Goal: Transaction & Acquisition: Download file/media

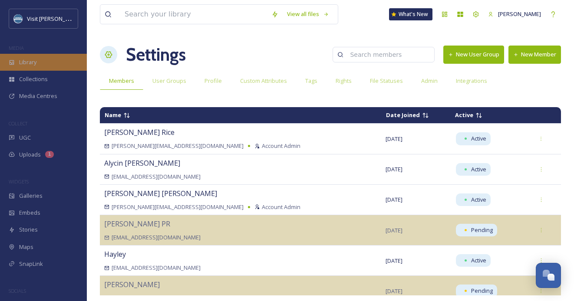
scroll to position [15, 0]
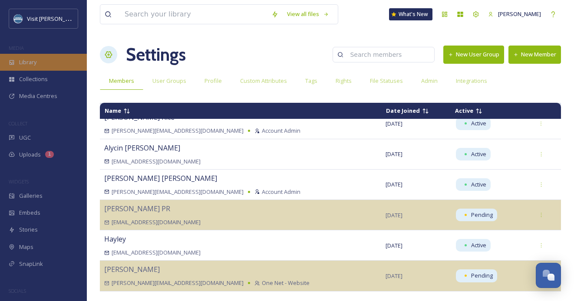
click at [43, 57] on div "Library" at bounding box center [43, 62] width 87 height 17
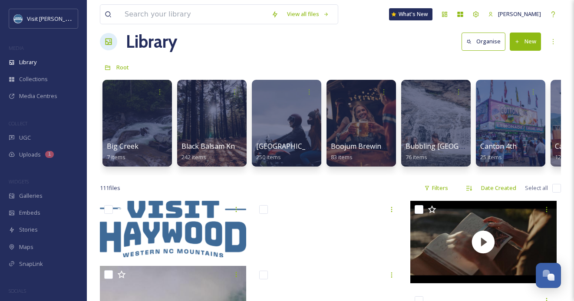
scroll to position [13, 0]
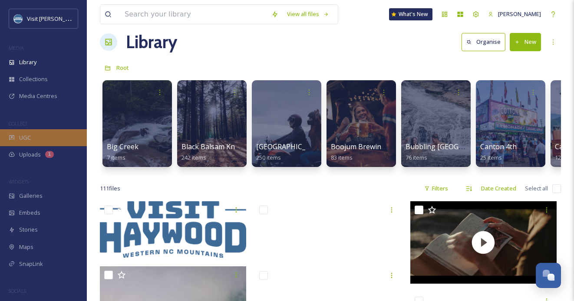
click at [17, 140] on div "UGC" at bounding box center [43, 137] width 87 height 17
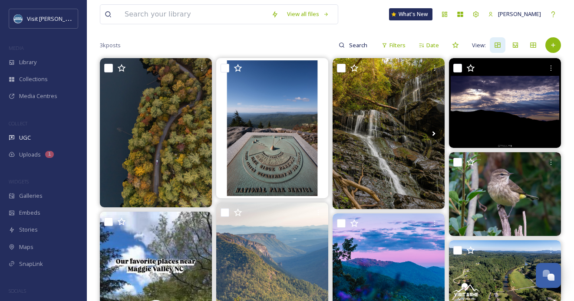
scroll to position [76, 0]
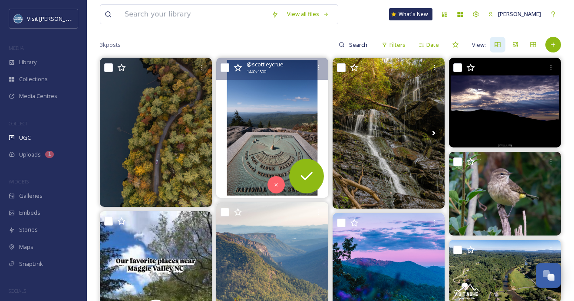
click at [283, 119] on img at bounding box center [272, 128] width 112 height 140
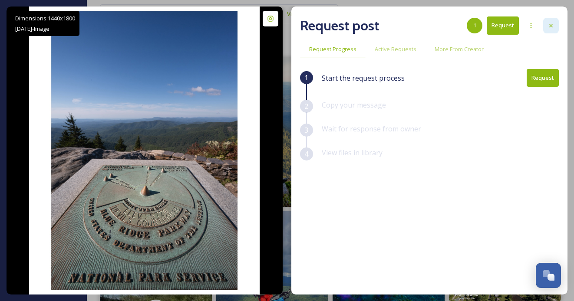
click at [555, 24] on div at bounding box center [551, 26] width 16 height 16
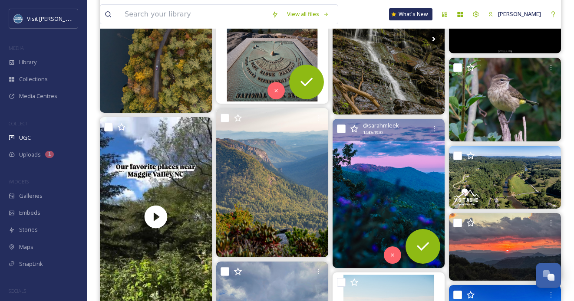
scroll to position [170, 0]
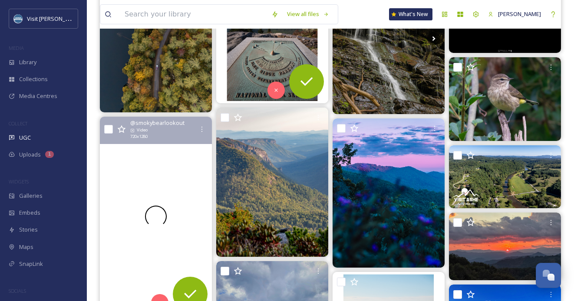
click at [159, 175] on div at bounding box center [156, 216] width 112 height 199
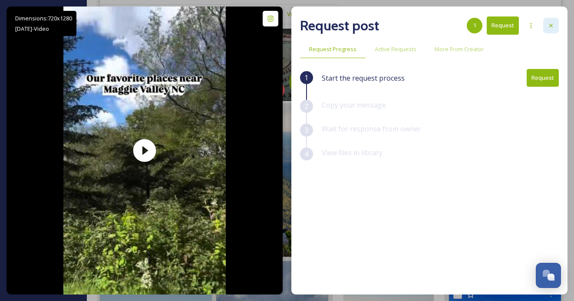
click at [554, 24] on icon at bounding box center [551, 25] width 7 height 7
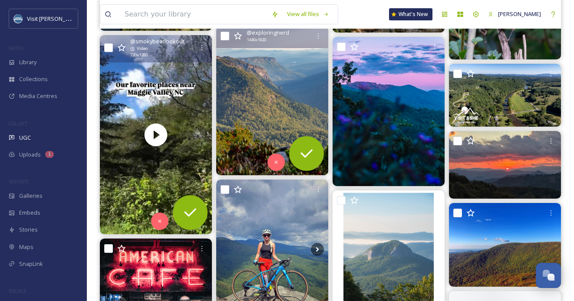
scroll to position [255, 0]
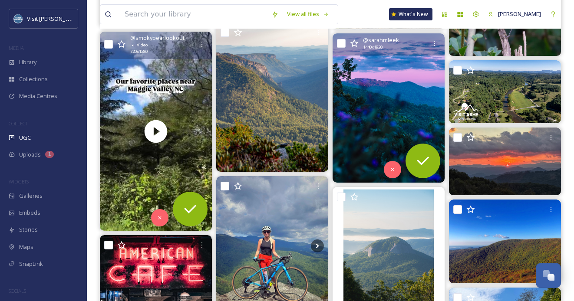
click at [407, 102] on img at bounding box center [389, 107] width 112 height 149
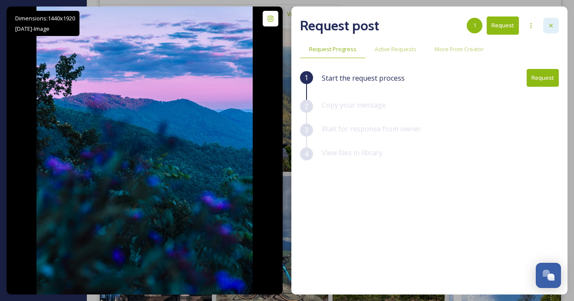
click at [554, 29] on icon at bounding box center [551, 25] width 7 height 7
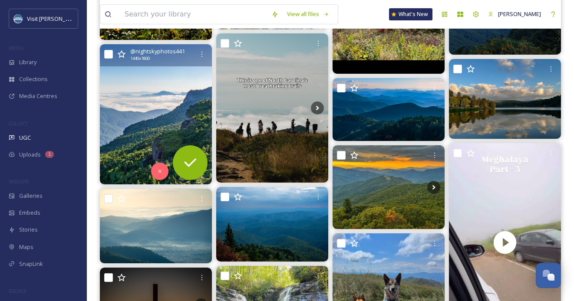
scroll to position [792, 0]
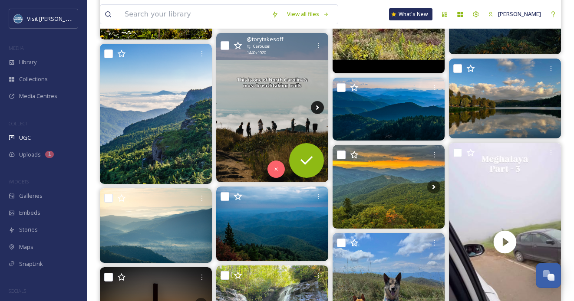
click at [319, 112] on icon at bounding box center [317, 107] width 13 height 13
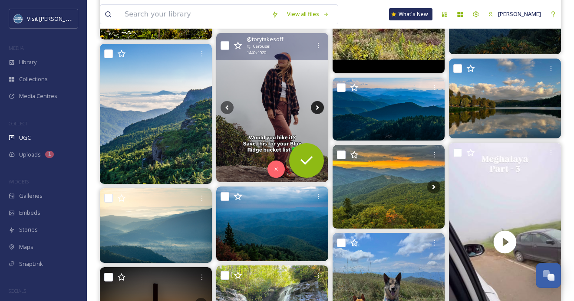
click at [318, 109] on icon at bounding box center [317, 108] width 3 height 5
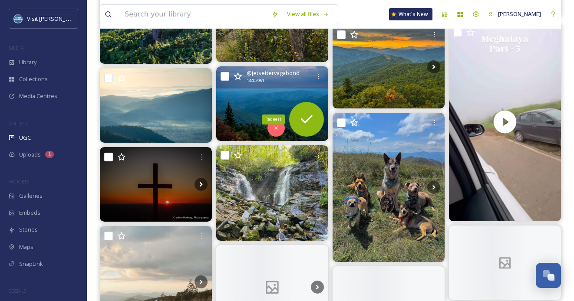
scroll to position [917, 0]
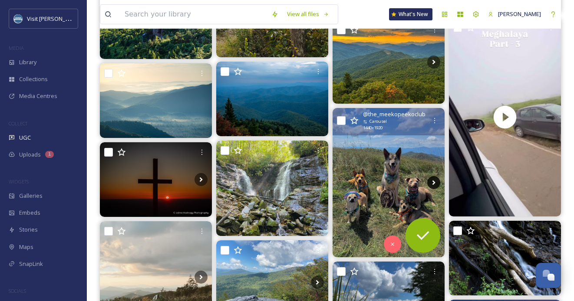
click at [430, 180] on icon at bounding box center [433, 182] width 13 height 13
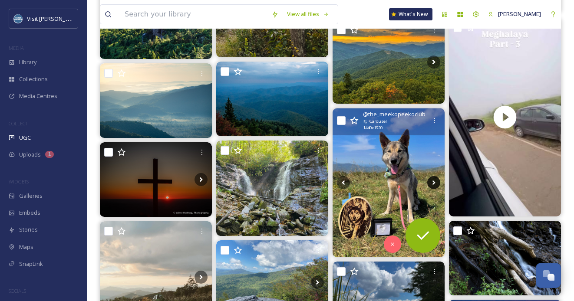
click at [434, 185] on icon at bounding box center [433, 182] width 13 height 13
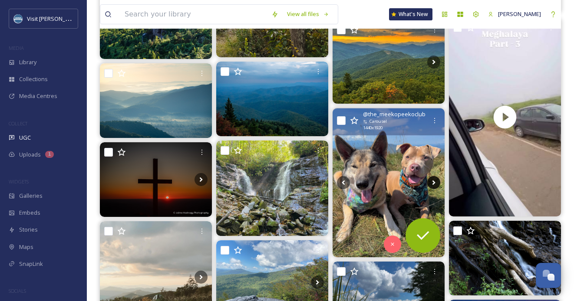
click at [434, 185] on icon at bounding box center [433, 182] width 13 height 13
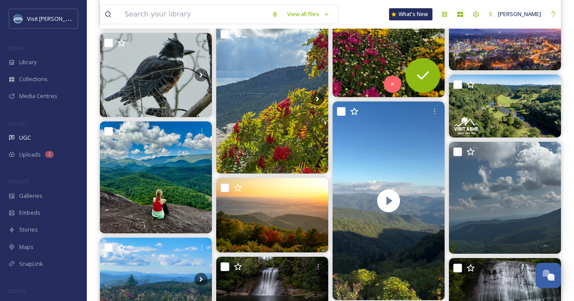
scroll to position [1284, 0]
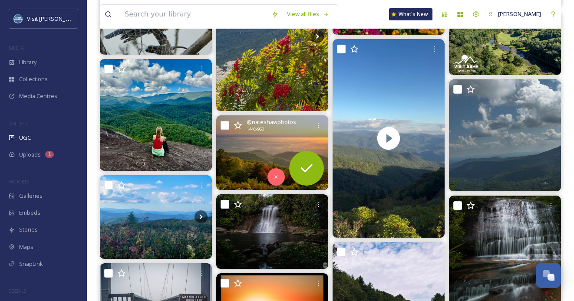
click at [257, 142] on img at bounding box center [272, 153] width 112 height 75
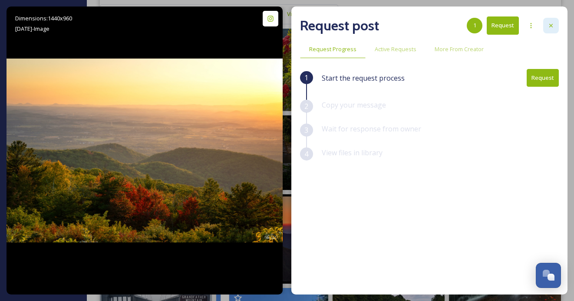
click at [552, 25] on icon at bounding box center [551, 25] width 7 height 7
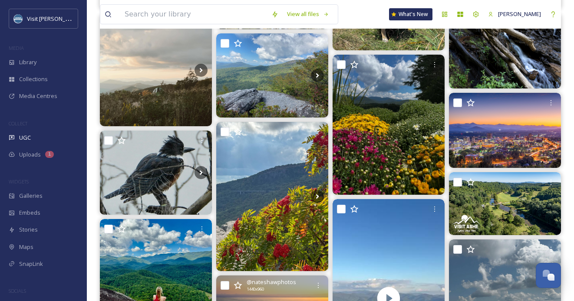
scroll to position [1039, 0]
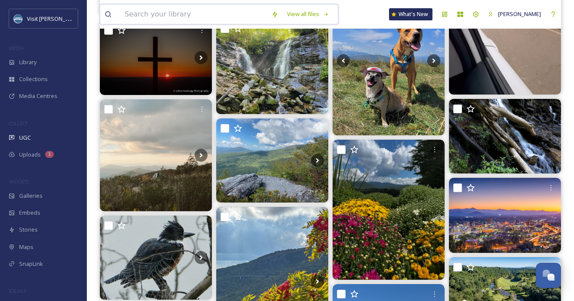
click at [136, 13] on input at bounding box center [193, 14] width 147 height 19
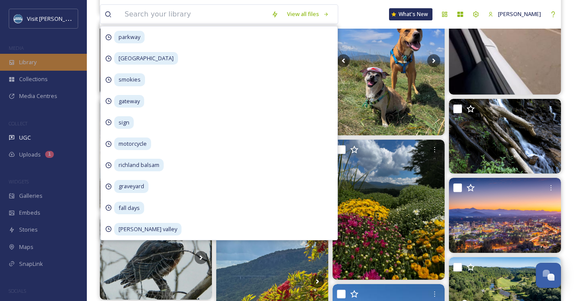
click at [36, 58] on span "Library" at bounding box center [27, 62] width 17 height 8
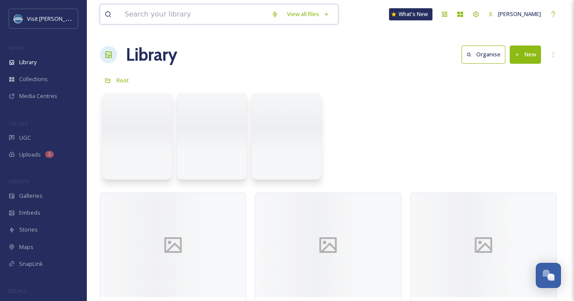
click at [177, 17] on input at bounding box center [193, 14] width 147 height 19
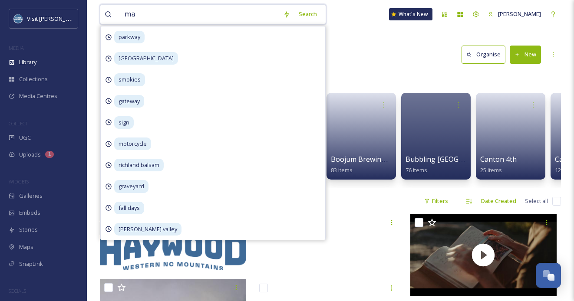
type input "man"
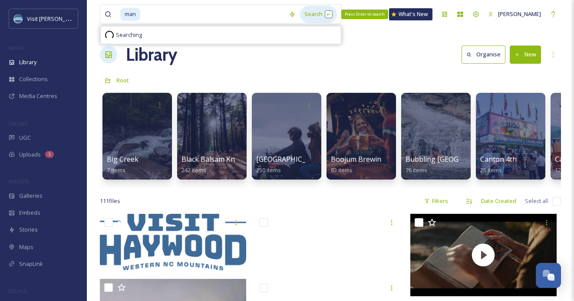
click at [300, 20] on div "Search Press Enter to search" at bounding box center [318, 14] width 37 height 17
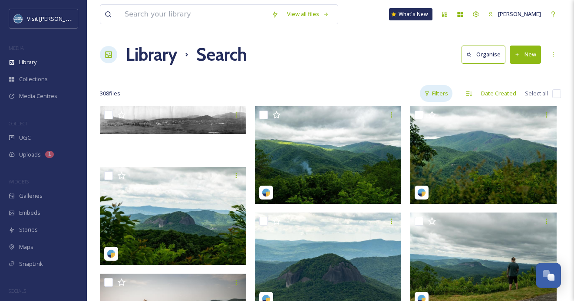
click at [443, 98] on div "Filters" at bounding box center [436, 93] width 33 height 17
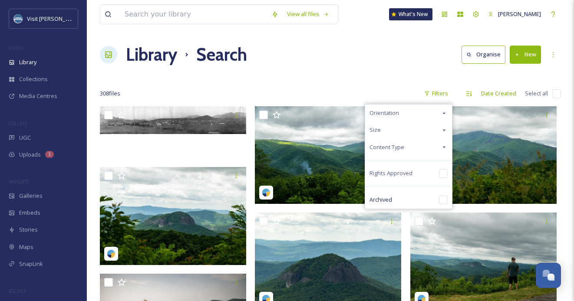
click at [416, 144] on div "Content Type" at bounding box center [408, 147] width 87 height 17
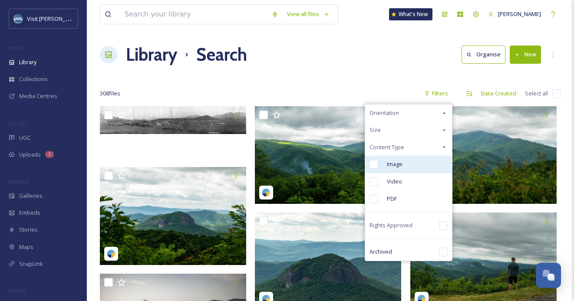
click at [395, 165] on span "Image" at bounding box center [395, 164] width 16 height 8
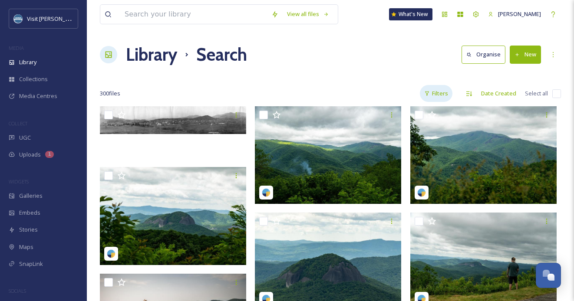
click at [437, 101] on div "Filters" at bounding box center [436, 93] width 33 height 17
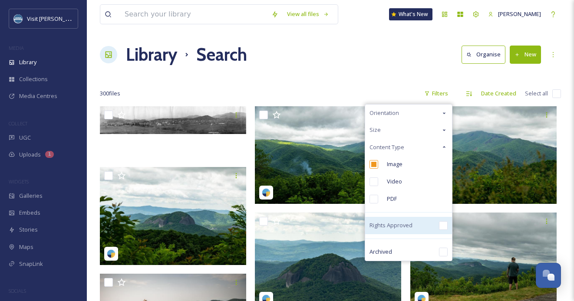
click at [409, 225] on span "Rights Approved" at bounding box center [391, 225] width 43 height 8
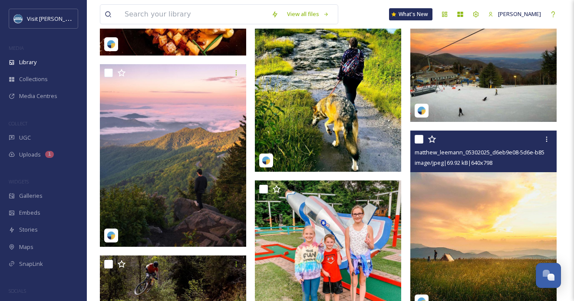
scroll to position [1123, 0]
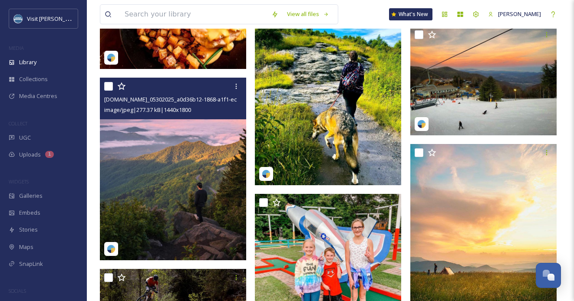
click at [202, 183] on img at bounding box center [173, 169] width 146 height 183
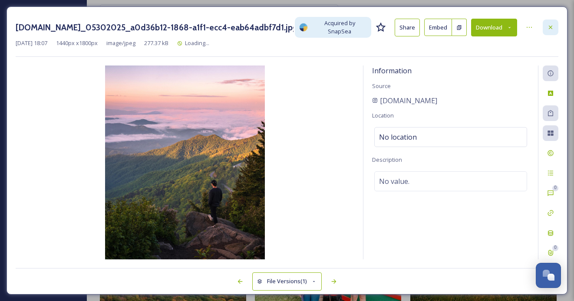
click at [551, 26] on icon at bounding box center [550, 27] width 3 height 3
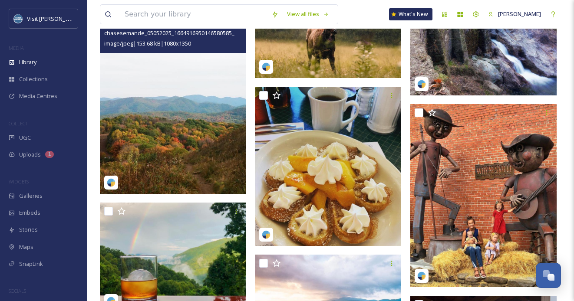
scroll to position [5011, 0]
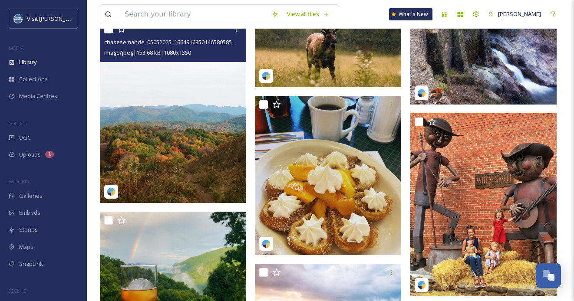
click at [183, 120] on img at bounding box center [173, 111] width 146 height 183
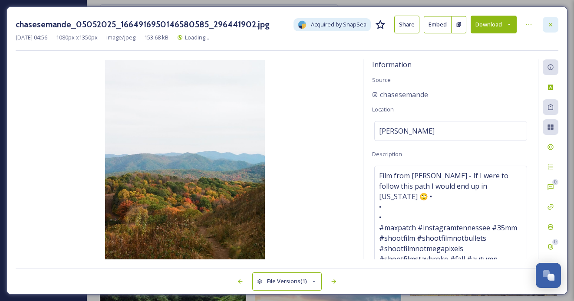
click at [551, 26] on icon at bounding box center [550, 24] width 7 height 7
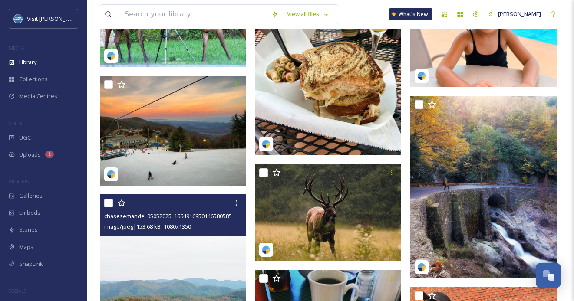
scroll to position [4849, 0]
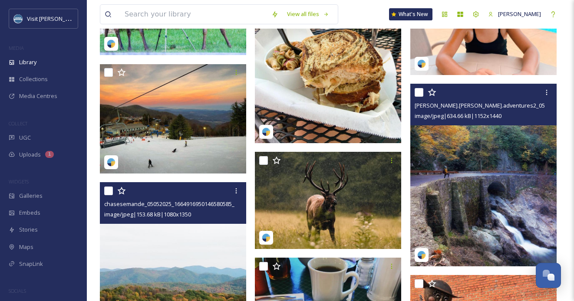
click at [523, 175] on img at bounding box center [483, 175] width 146 height 183
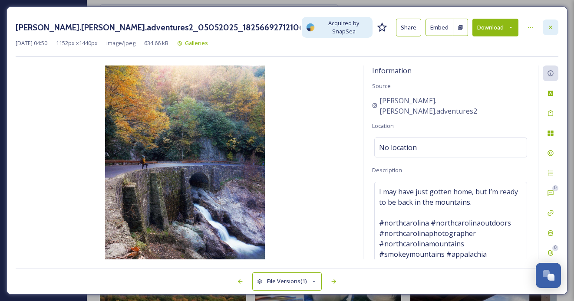
click at [551, 20] on div at bounding box center [551, 28] width 16 height 16
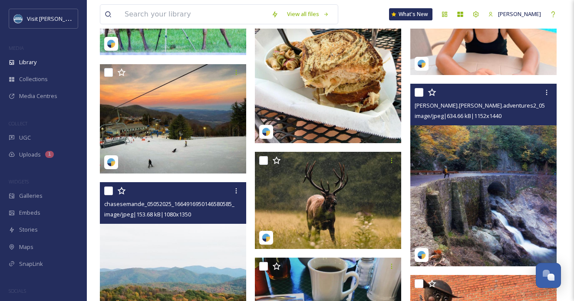
click at [475, 171] on img at bounding box center [483, 175] width 146 height 183
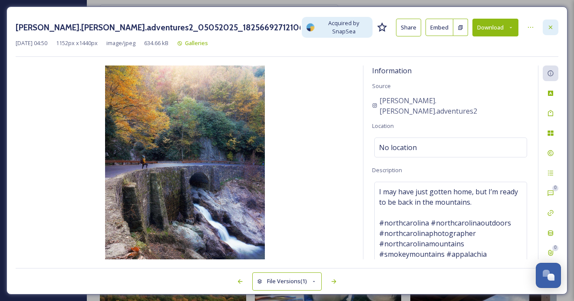
click at [551, 27] on icon at bounding box center [550, 27] width 7 height 7
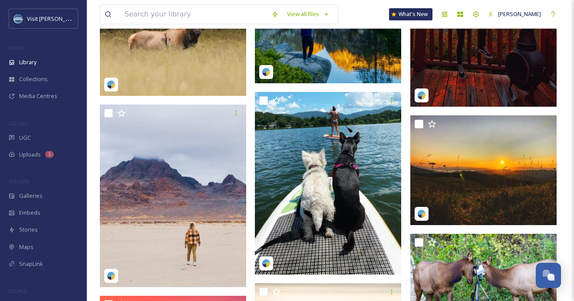
scroll to position [3541, 0]
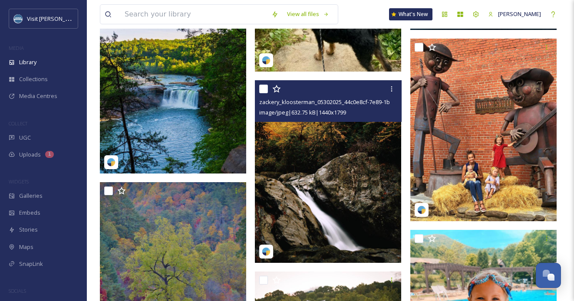
click at [350, 133] on img at bounding box center [328, 171] width 146 height 183
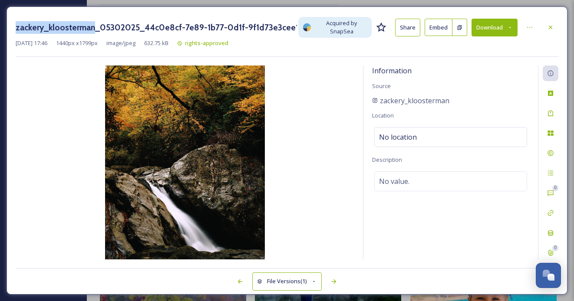
drag, startPoint x: 17, startPoint y: 27, endPoint x: 90, endPoint y: 30, distance: 73.9
click at [90, 30] on h3 "zackery_kloosterman_05302025_44c0e8cf-7e89-1b77-0d1f-9f1d73e3cee1.jpg" at bounding box center [156, 27] width 281 height 13
copy h3 "zackery_kloosterman"
click at [505, 30] on button "Download" at bounding box center [495, 28] width 46 height 18
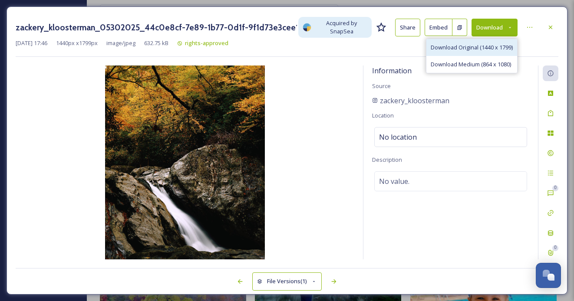
click at [485, 49] on span "Download Original (1440 x 1799)" at bounding box center [472, 47] width 82 height 8
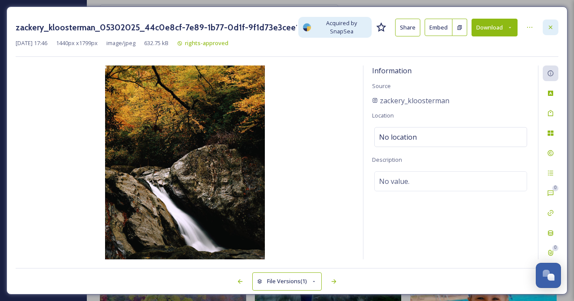
click at [554, 31] on div at bounding box center [551, 28] width 16 height 16
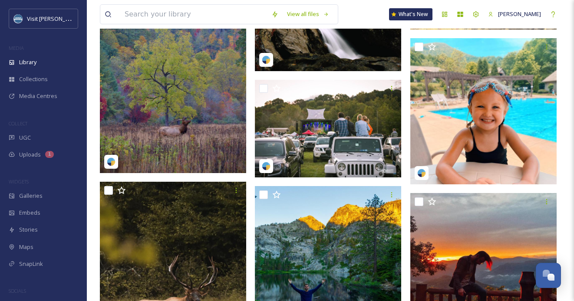
scroll to position [3365, 0]
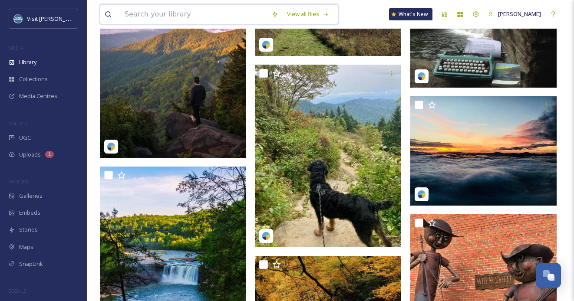
click at [181, 13] on input at bounding box center [193, 14] width 147 height 19
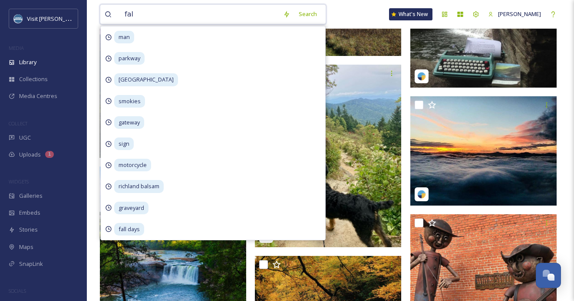
type input "fall"
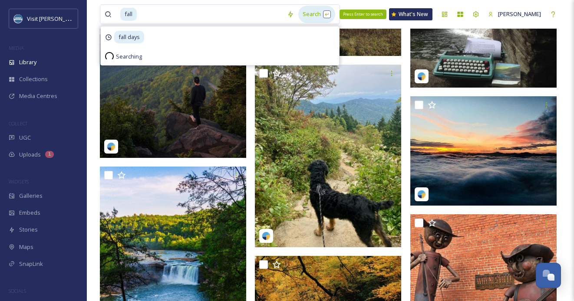
click at [307, 13] on div "Search Press Enter to search" at bounding box center [316, 14] width 37 height 17
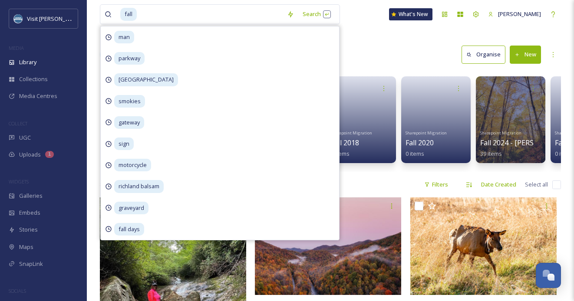
click at [366, 43] on div "Library Search Organise New" at bounding box center [330, 55] width 461 height 26
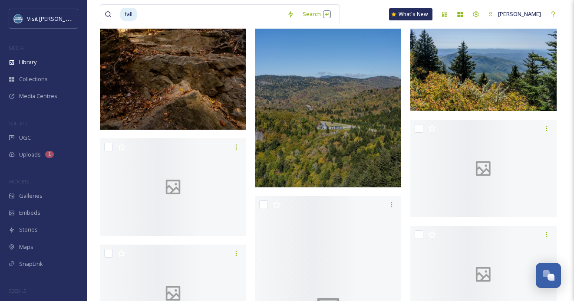
scroll to position [12981, 0]
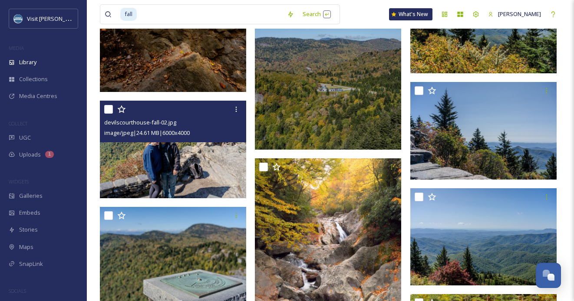
click at [193, 151] on img at bounding box center [173, 150] width 146 height 98
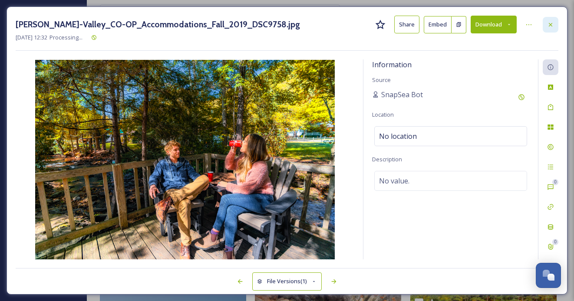
click at [550, 28] on div at bounding box center [551, 25] width 16 height 16
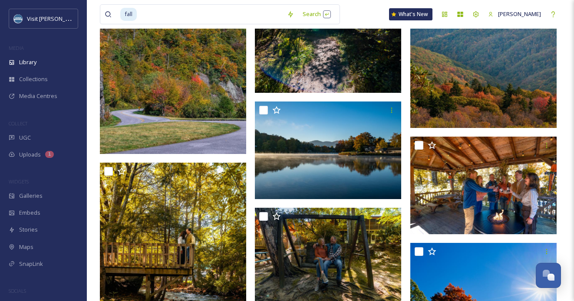
scroll to position [14673, 0]
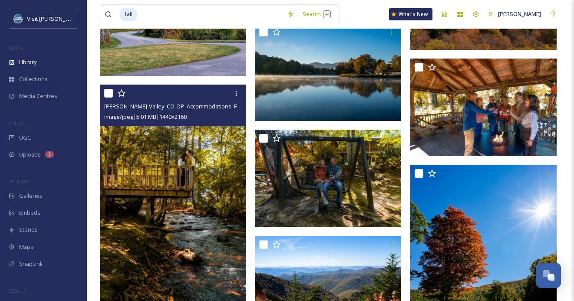
click at [180, 124] on div "[PERSON_NAME]-Valley_CO-OP_Accommodations_Fall_2019_DSC0227.jpg image/jpeg | 5.…" at bounding box center [173, 106] width 146 height 42
click at [182, 186] on img at bounding box center [173, 195] width 146 height 220
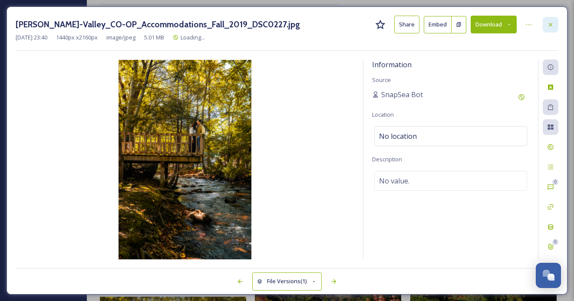
click at [548, 25] on icon at bounding box center [550, 24] width 7 height 7
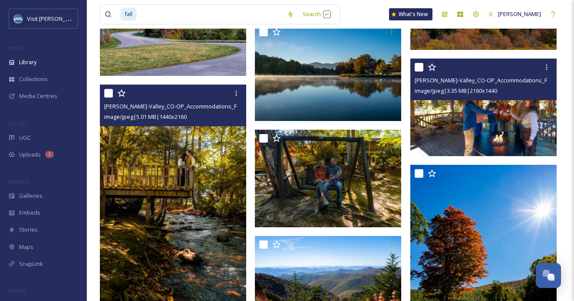
click at [479, 129] on img at bounding box center [483, 108] width 146 height 98
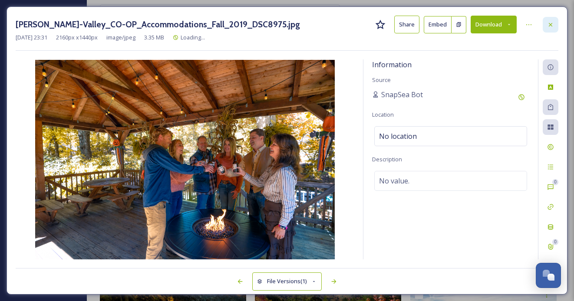
click at [553, 24] on icon at bounding box center [550, 24] width 7 height 7
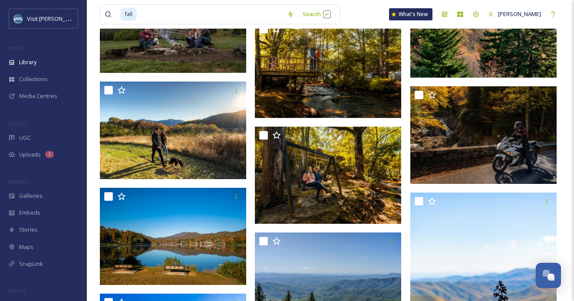
scroll to position [15542, 0]
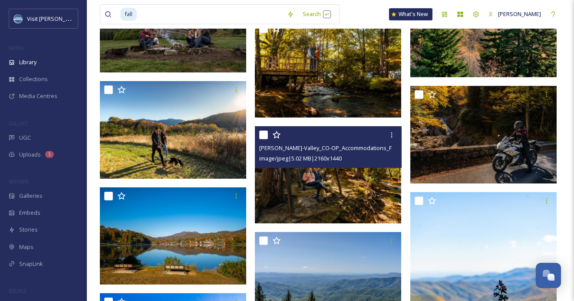
click at [356, 198] on img at bounding box center [328, 175] width 146 height 98
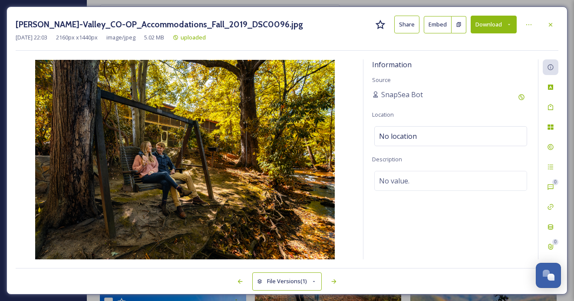
click at [505, 27] on button "Download" at bounding box center [494, 25] width 46 height 18
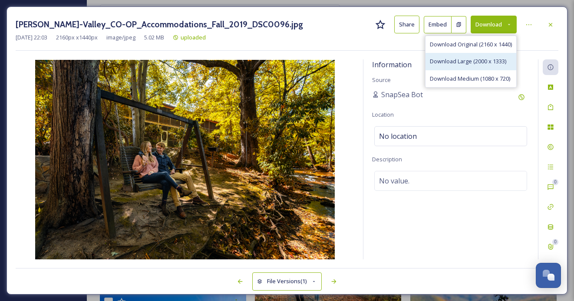
click at [471, 65] on div "Download Large (2000 x 1333)" at bounding box center [471, 61] width 91 height 17
